Goal: Navigation & Orientation: Find specific page/section

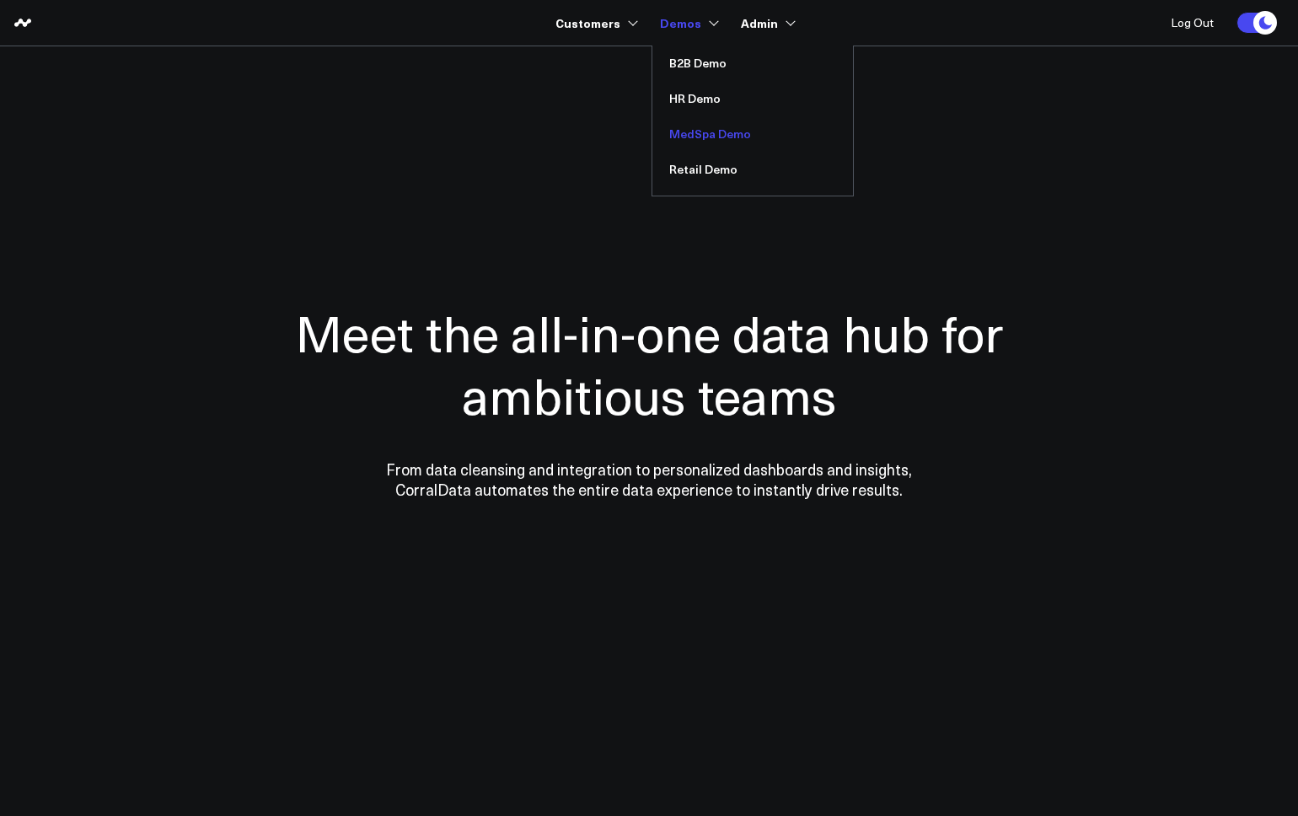
click at [705, 134] on link "MedSpa Demo" at bounding box center [752, 133] width 201 height 35
